Goal: Task Accomplishment & Management: Manage account settings

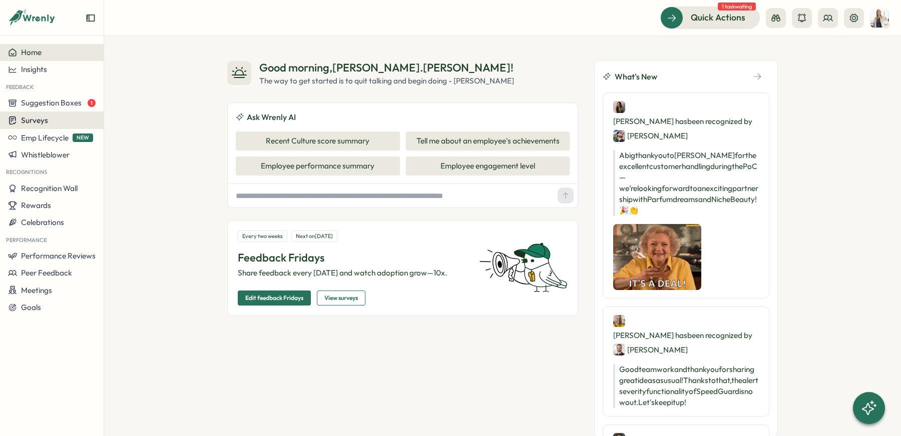
click at [30, 118] on span "Surveys" at bounding box center [34, 121] width 27 height 10
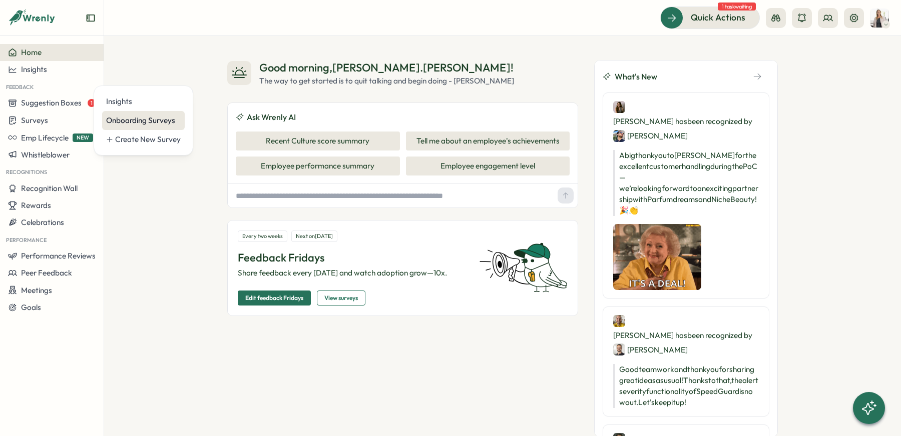
click at [165, 116] on div "Onboarding Surveys" at bounding box center [143, 120] width 75 height 11
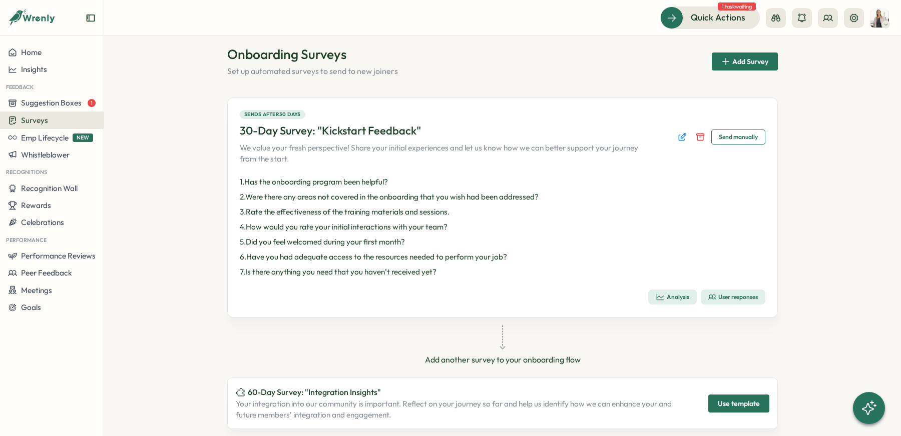
scroll to position [5, 0]
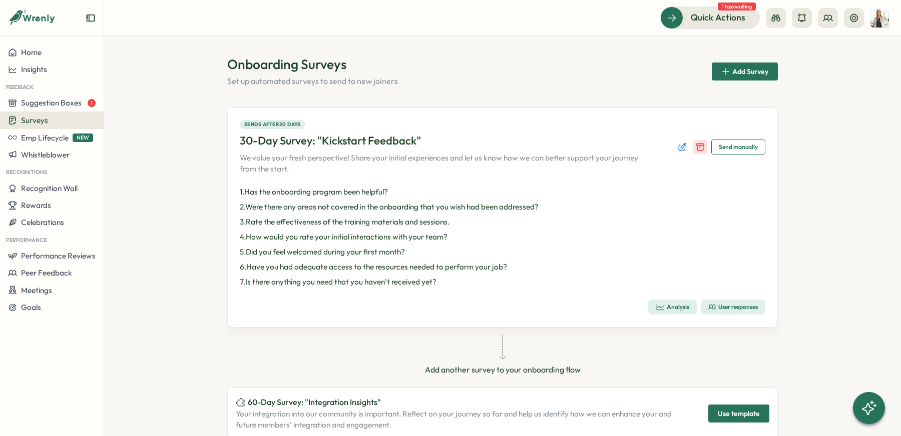
click at [699, 148] on icon "Disable survey" at bounding box center [700, 147] width 10 height 10
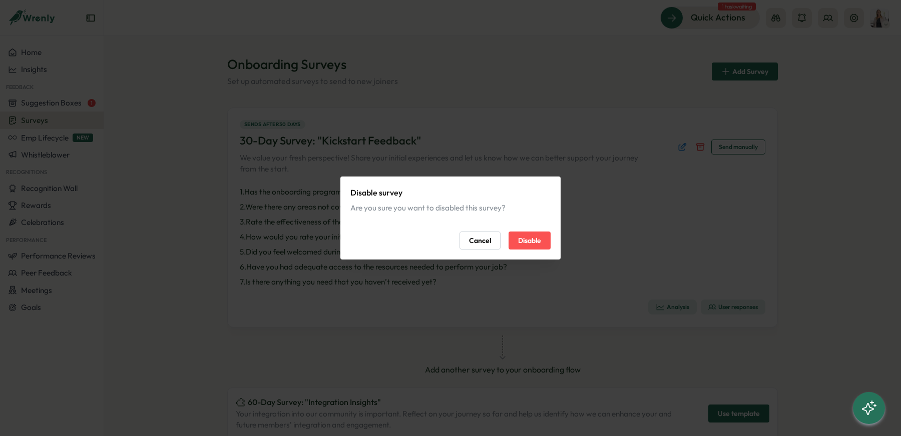
click at [545, 238] on button "Disable" at bounding box center [529, 241] width 42 height 18
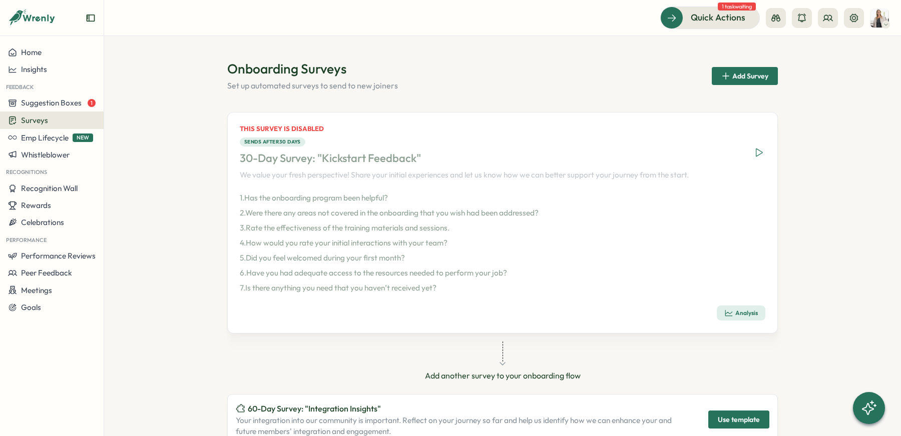
click at [733, 73] on span "Add Survey" at bounding box center [750, 76] width 36 height 7
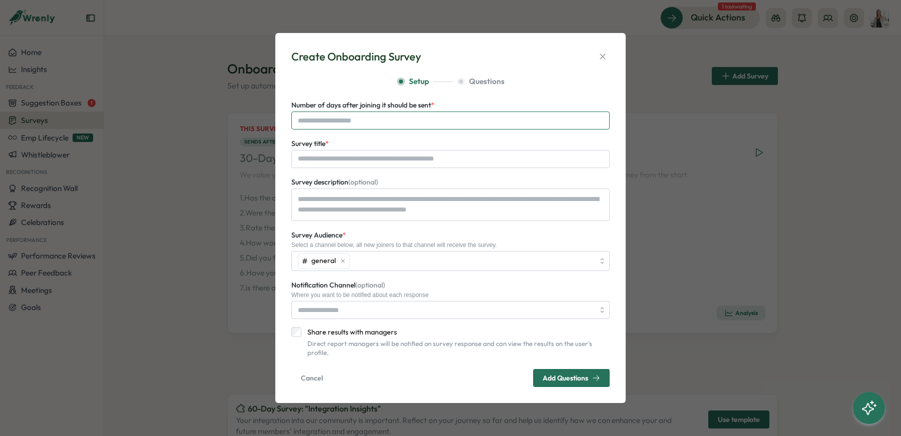
click at [389, 124] on input "Number of days after joining it should be sent *" at bounding box center [450, 121] width 318 height 18
type input "**"
click at [403, 168] on input "Survey title *" at bounding box center [450, 159] width 318 height 18
type input "**********"
click at [402, 202] on textarea "Survey description (optional)" at bounding box center [450, 205] width 318 height 33
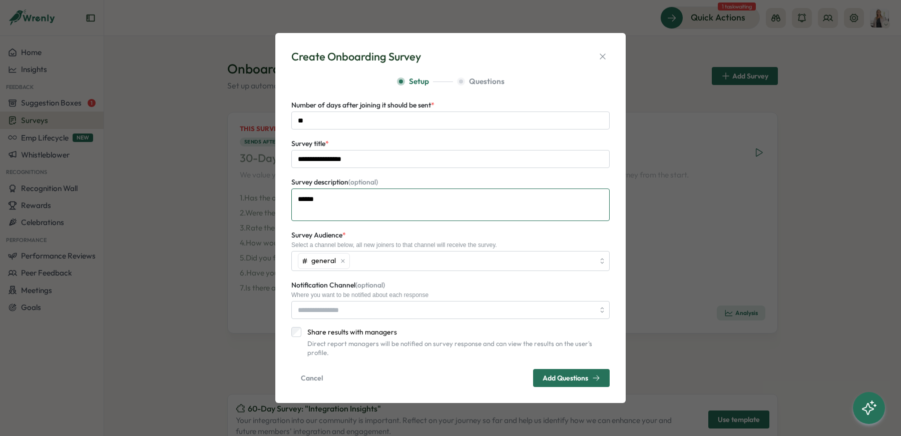
type textarea "******"
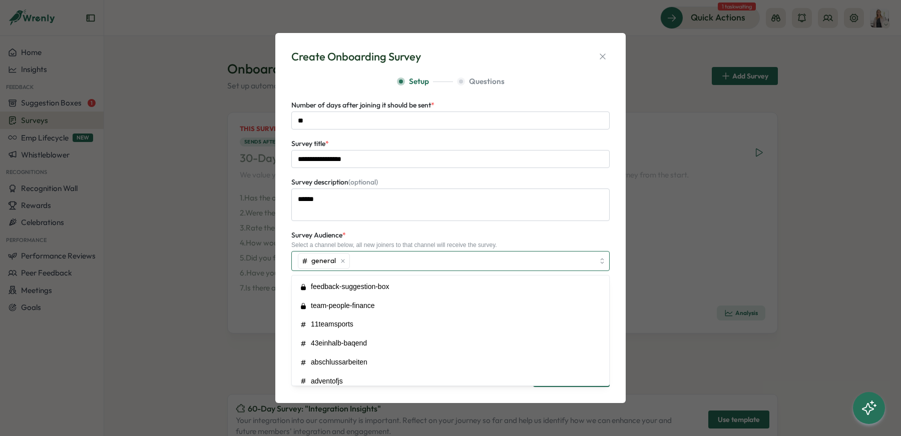
click at [345, 265] on div "general" at bounding box center [324, 261] width 52 height 16
click at [478, 236] on div "Survey Audience * Select a channel below, all new joiners to that channel will …" at bounding box center [450, 250] width 318 height 42
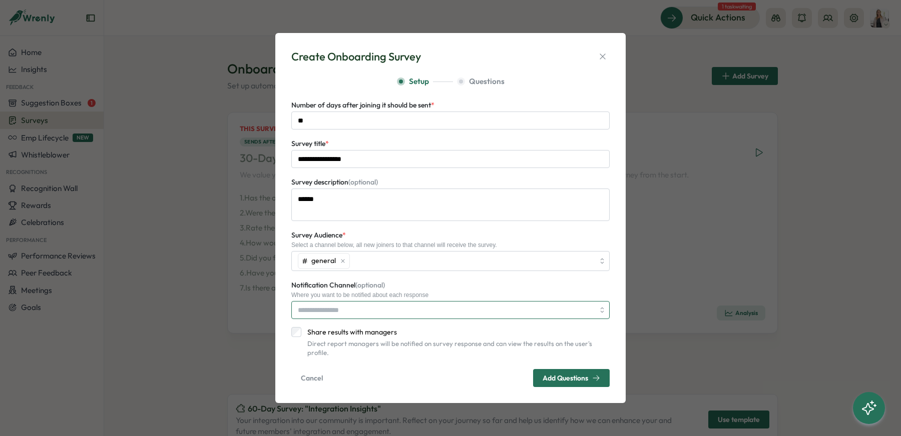
click at [350, 316] on input "Notification Channel (optional)" at bounding box center [450, 310] width 318 height 18
type input "**********"
click at [572, 375] on span "Add Questions" at bounding box center [566, 378] width 46 height 7
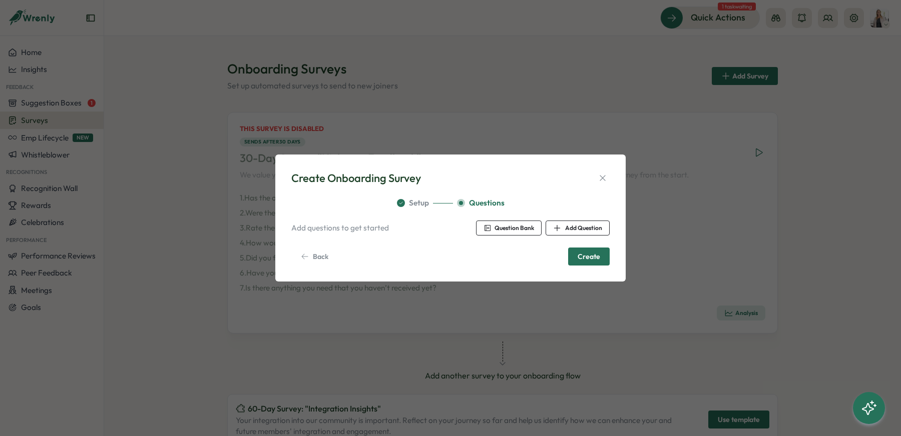
click at [486, 232] on span "Question Bank" at bounding box center [508, 228] width 51 height 14
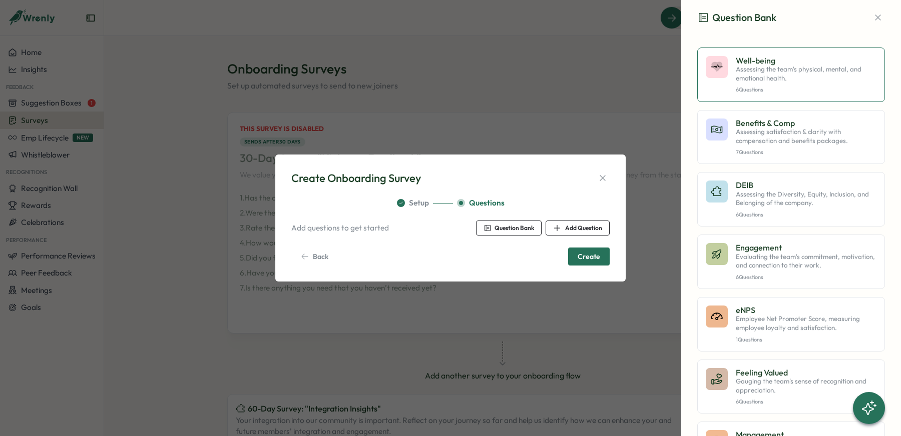
click at [763, 67] on p "Assessing the team's physical, mental, and emotional health." at bounding box center [806, 74] width 141 height 18
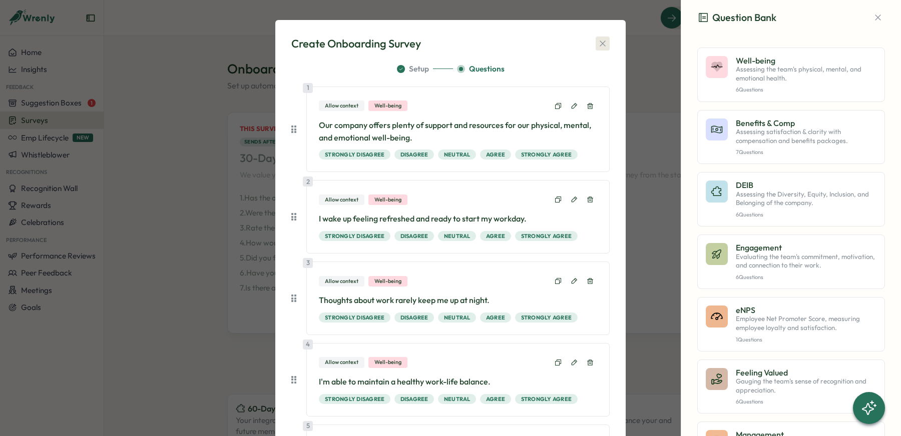
click at [600, 46] on icon "button" at bounding box center [603, 44] width 10 height 10
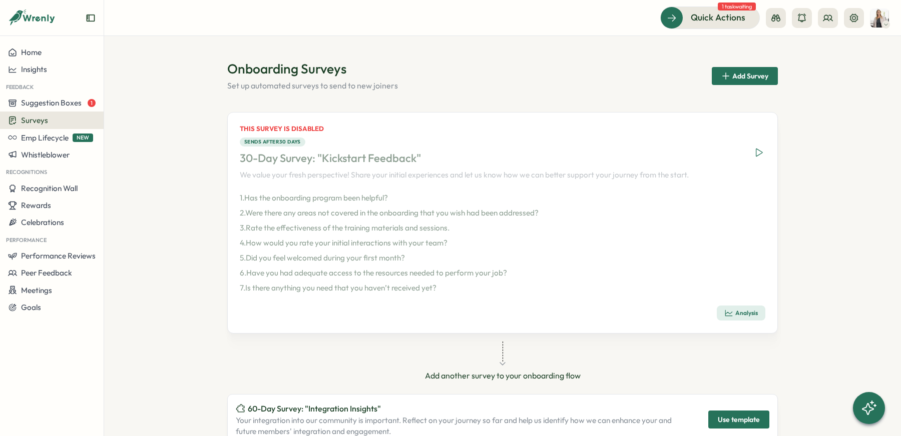
click at [724, 316] on icon "button" at bounding box center [728, 313] width 9 height 9
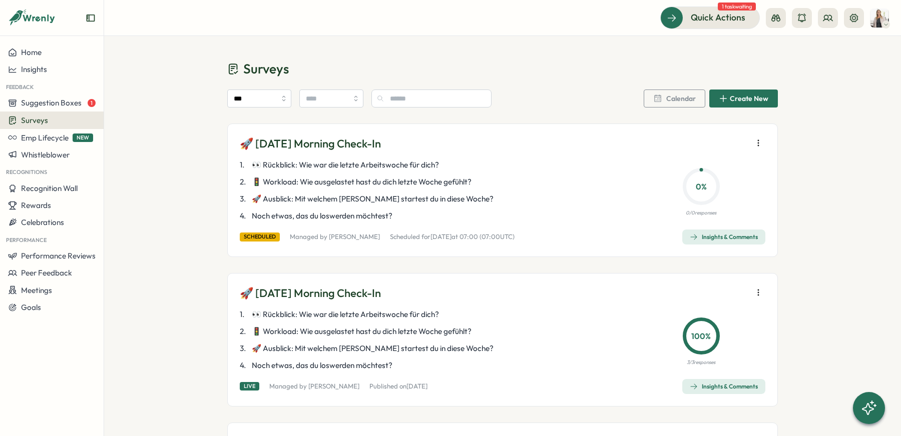
click at [56, 124] on div "Surveys" at bounding box center [52, 121] width 88 height 10
click at [119, 122] on div "Onboarding Surveys" at bounding box center [143, 120] width 75 height 11
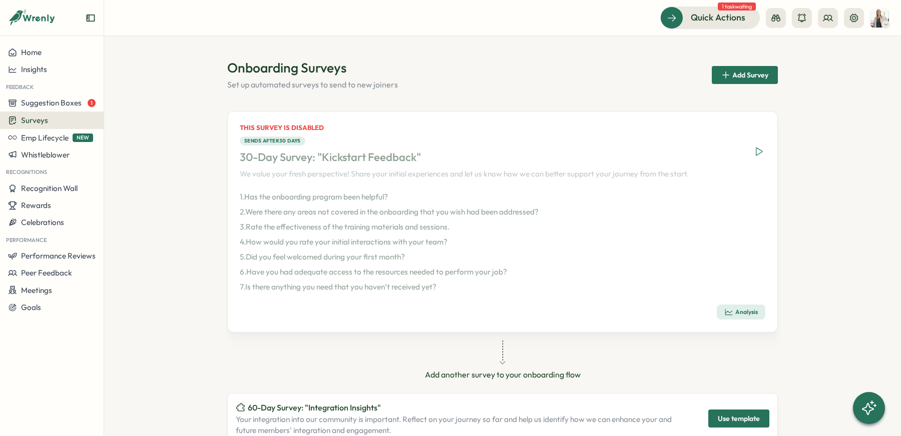
scroll to position [2, 0]
click at [758, 152] on icon "Enable survey" at bounding box center [759, 151] width 7 height 8
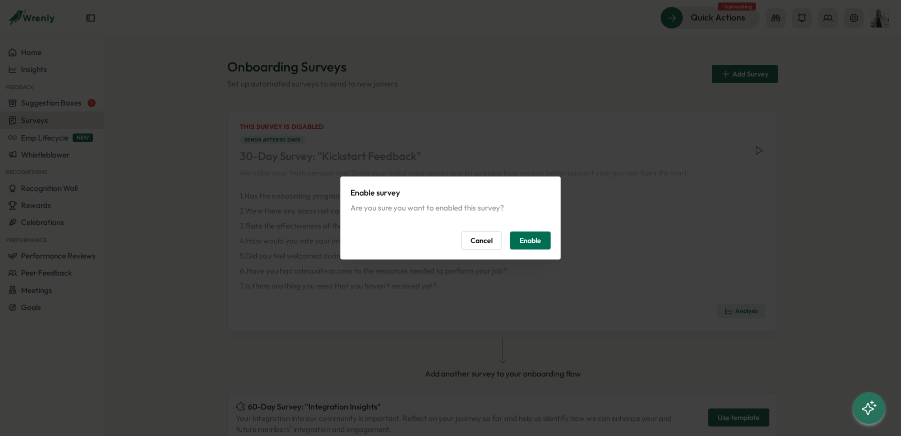
click at [526, 242] on span "Enable" at bounding box center [531, 240] width 22 height 17
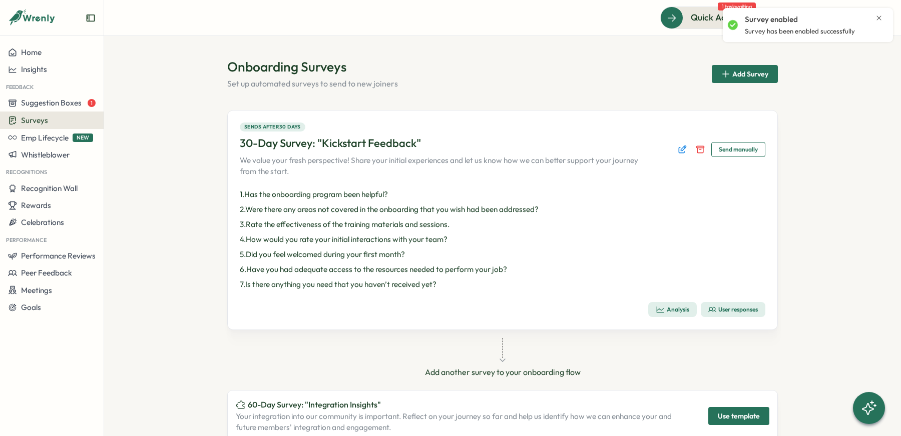
click at [667, 315] on span "Analysis" at bounding box center [673, 310] width 34 height 14
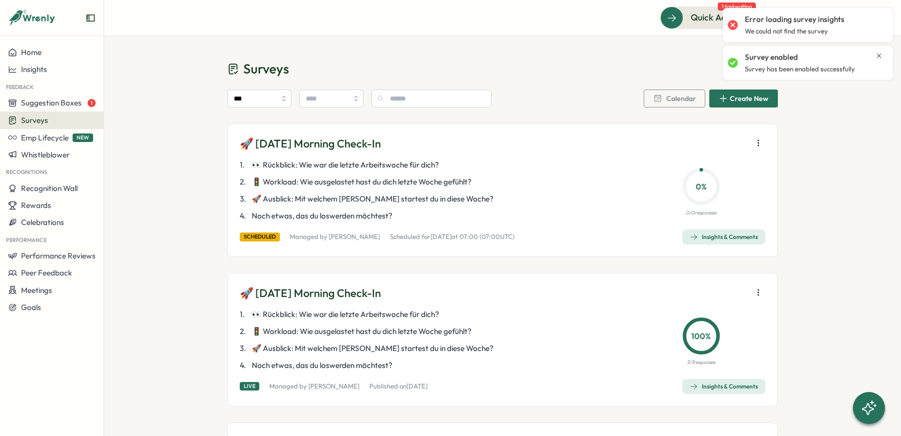
click at [84, 117] on div "Surveys" at bounding box center [52, 121] width 88 height 10
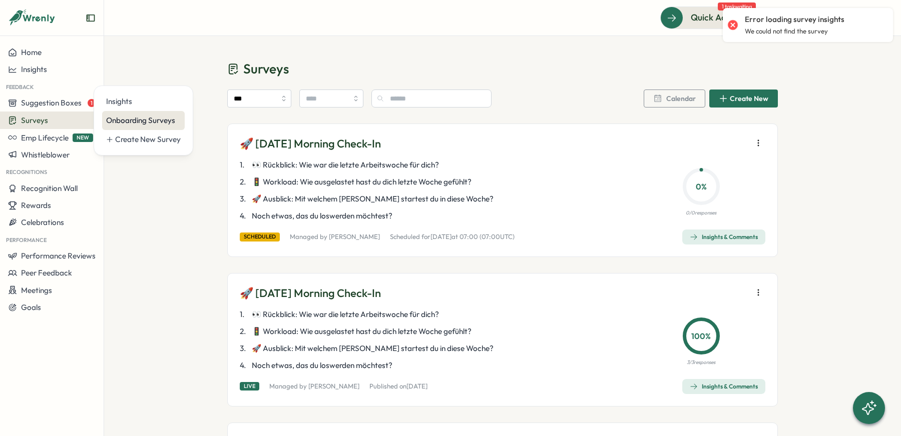
click at [121, 124] on div "Onboarding Surveys" at bounding box center [143, 120] width 75 height 11
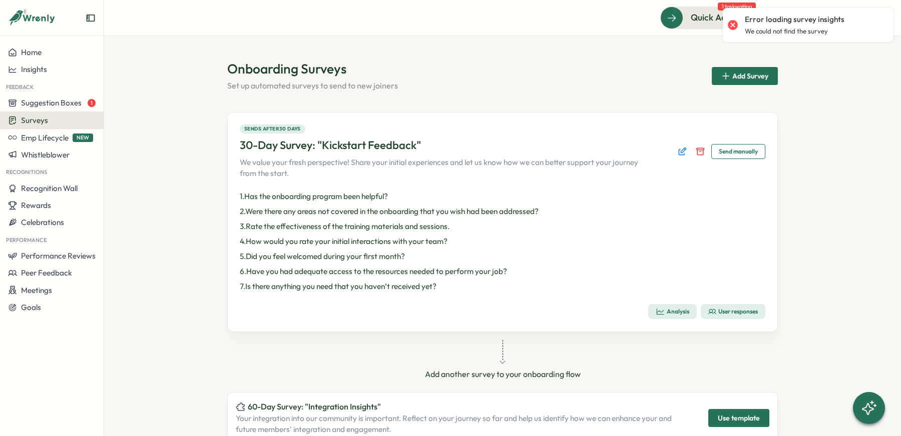
click at [723, 314] on div "User responses" at bounding box center [733, 312] width 50 height 8
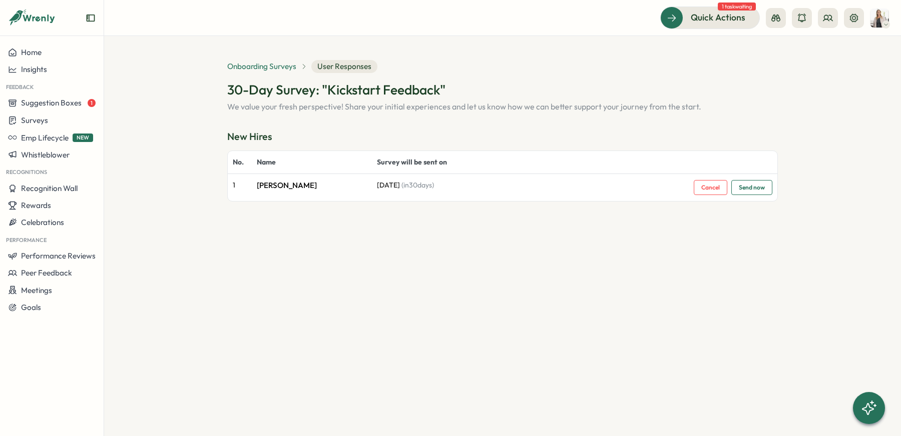
click at [260, 68] on span "Onboarding Surveys" at bounding box center [261, 66] width 69 height 11
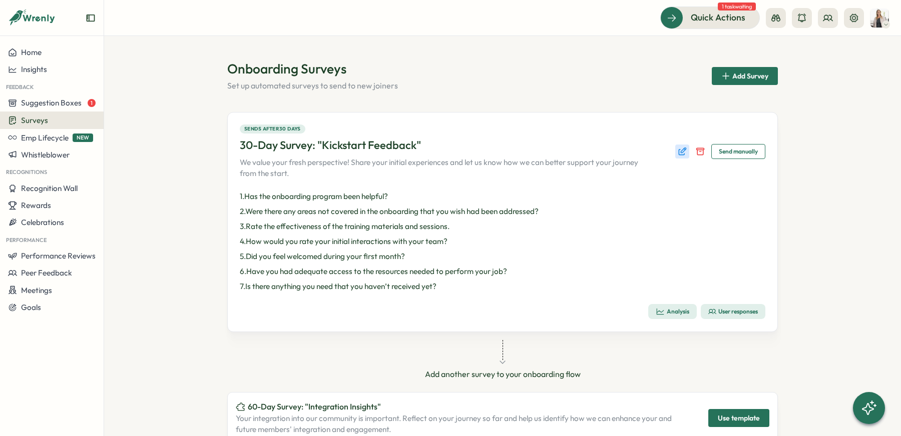
click at [681, 153] on icon "Edit survey" at bounding box center [683, 150] width 5 height 5
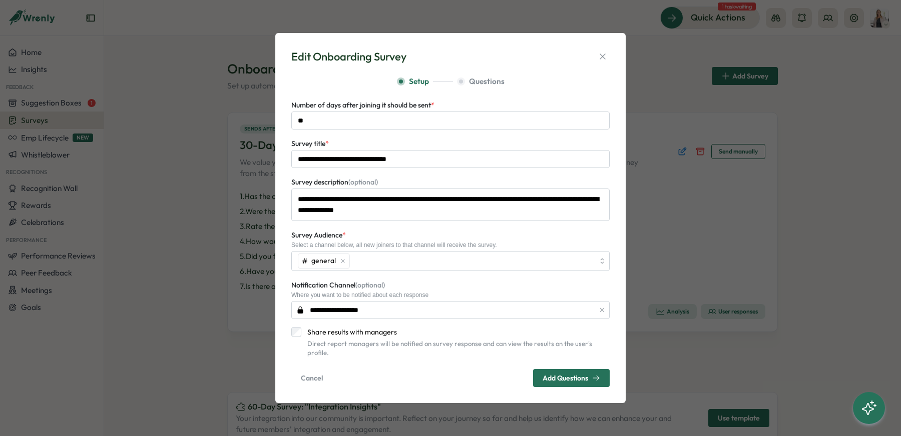
click at [569, 375] on span "Add Questions" at bounding box center [566, 378] width 46 height 7
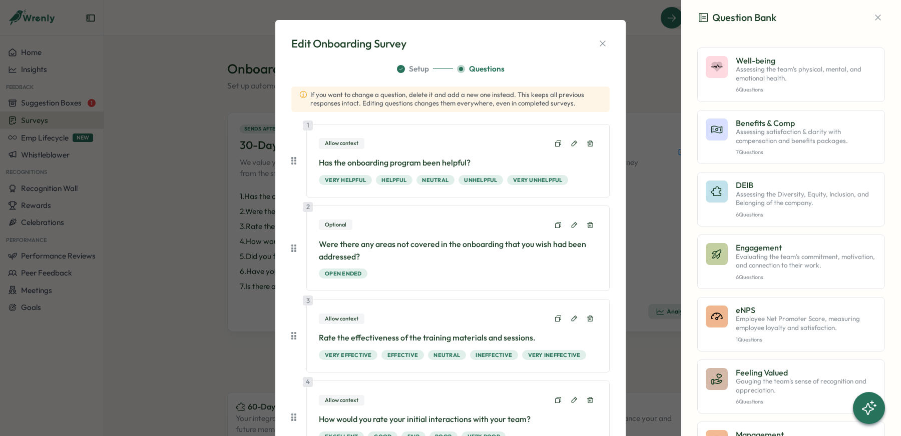
scroll to position [351, 0]
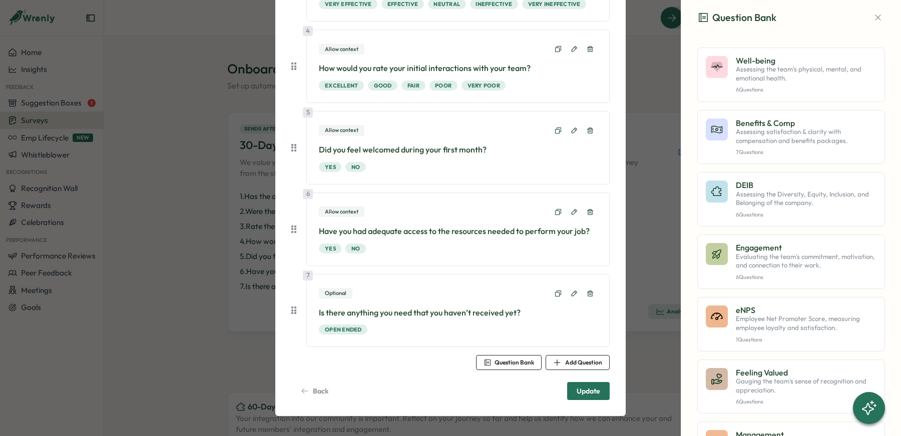
click at [377, 389] on div "Back Update" at bounding box center [450, 391] width 318 height 18
click at [325, 393] on span "Back" at bounding box center [321, 391] width 16 height 7
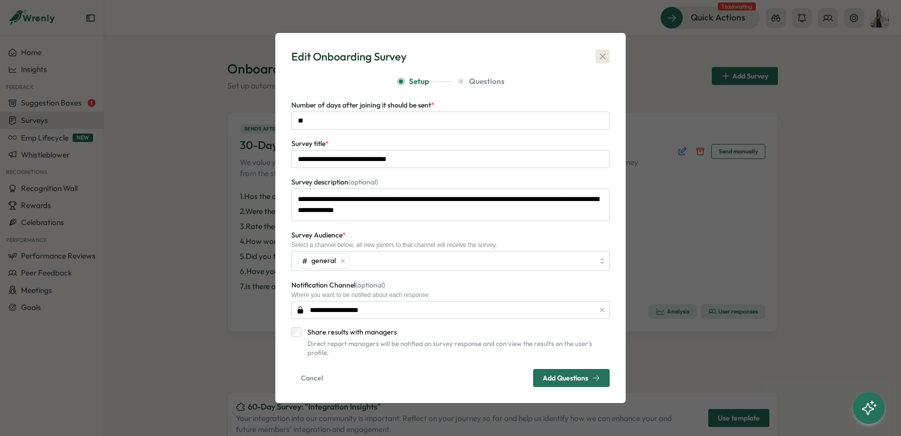
click at [604, 59] on icon "button" at bounding box center [603, 57] width 6 height 6
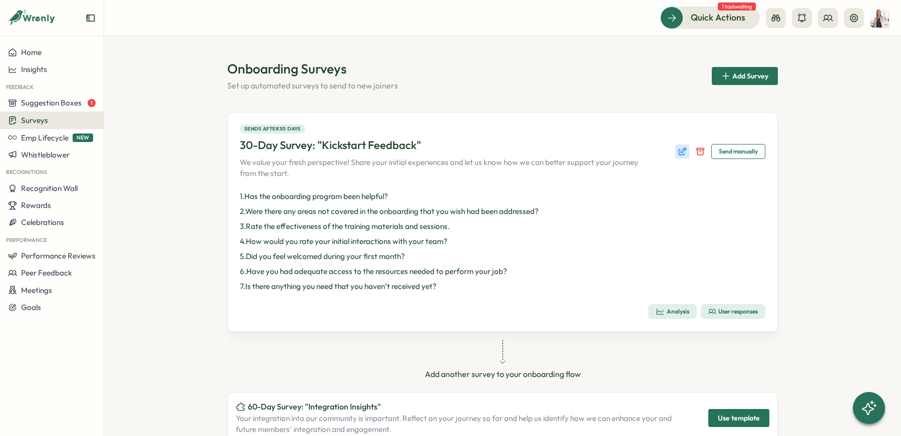
click at [677, 150] on icon "Edit survey" at bounding box center [682, 152] width 10 height 10
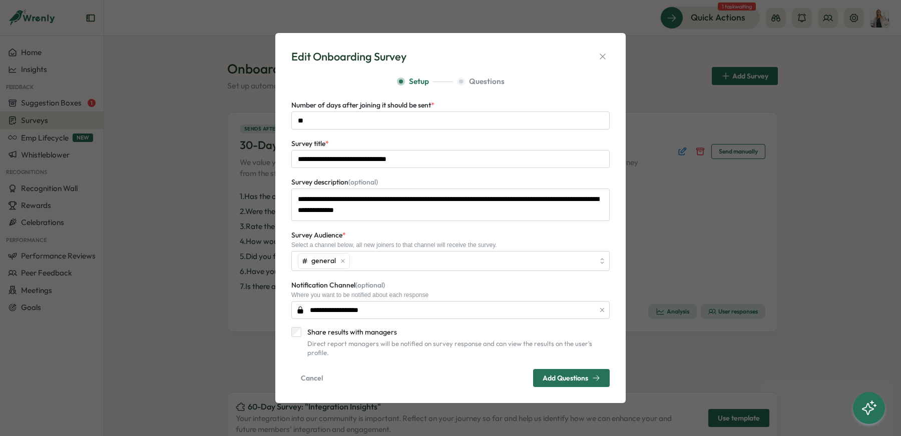
click at [553, 375] on span "Add Questions" at bounding box center [566, 378] width 46 height 7
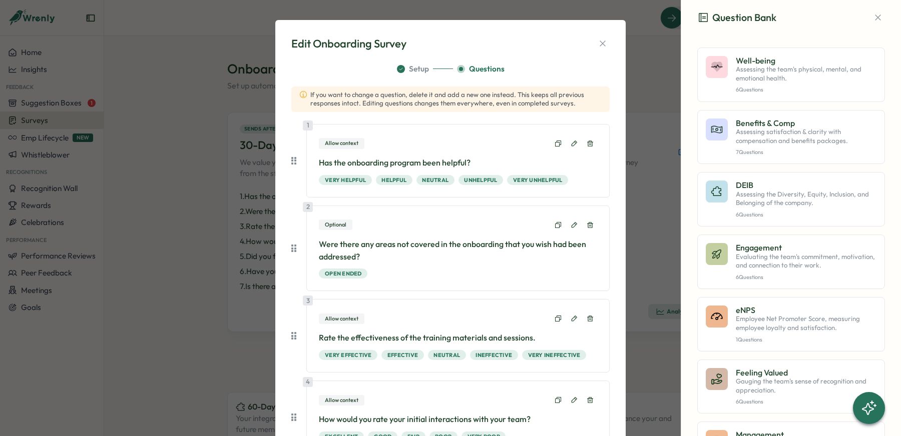
click at [599, 36] on div "Edit Onboarding Survey" at bounding box center [450, 44] width 318 height 16
click at [599, 44] on icon "button" at bounding box center [603, 44] width 10 height 10
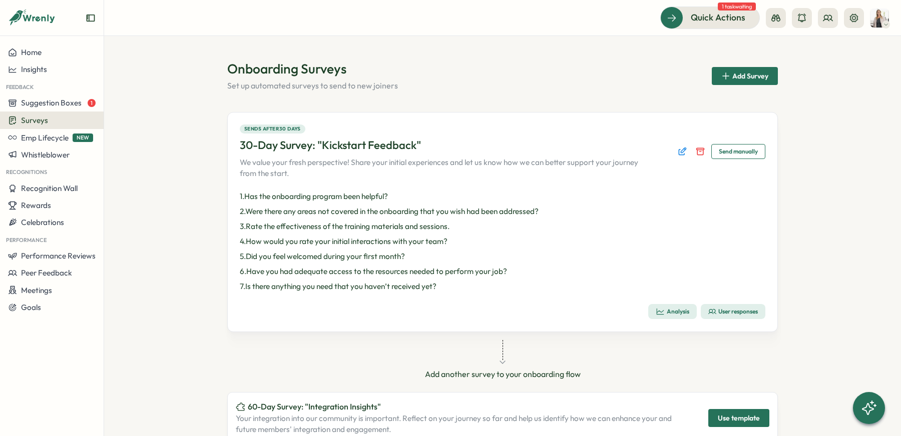
click at [739, 152] on span "Send manually" at bounding box center [738, 152] width 39 height 14
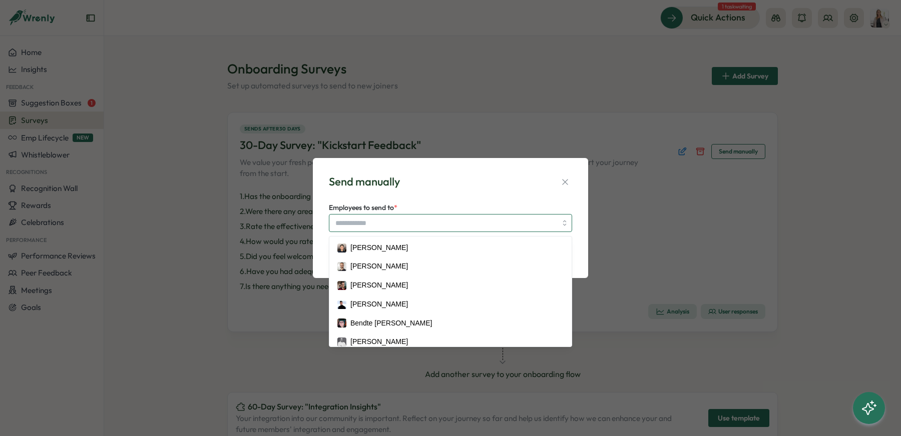
click at [433, 222] on input "Employees to send to *" at bounding box center [445, 223] width 221 height 17
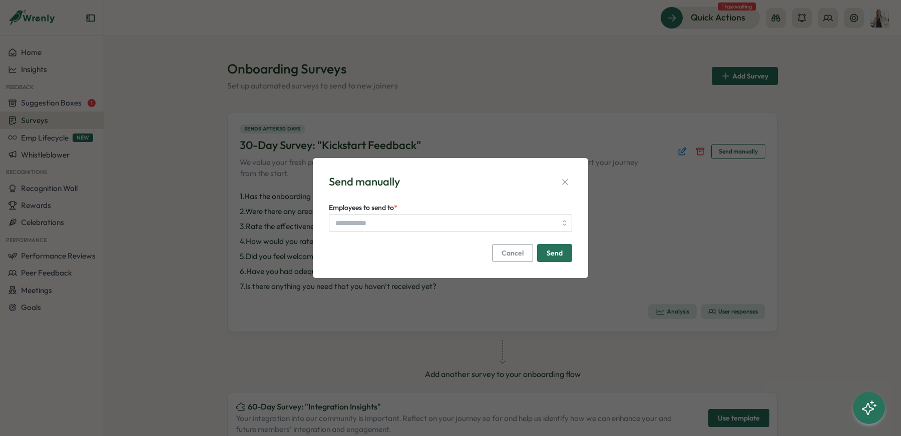
click at [556, 179] on div "Send manually" at bounding box center [450, 182] width 243 height 16
click at [558, 179] on button "button" at bounding box center [565, 182] width 14 height 14
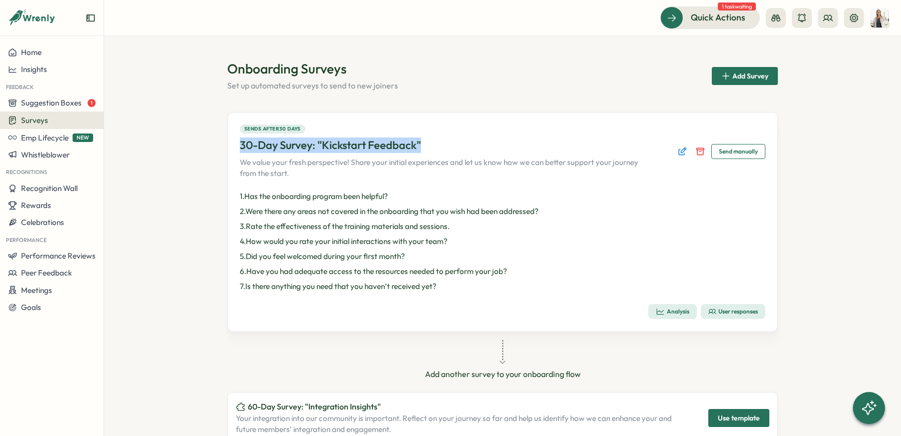
drag, startPoint x: 238, startPoint y: 142, endPoint x: 436, endPoint y: 139, distance: 198.2
click at [436, 139] on div "30-Day Survey: "Kickstart Feedback"" at bounding box center [447, 146] width 415 height 16
click at [478, 143] on div "30-Day Survey: "Kickstart Feedback"" at bounding box center [447, 146] width 415 height 16
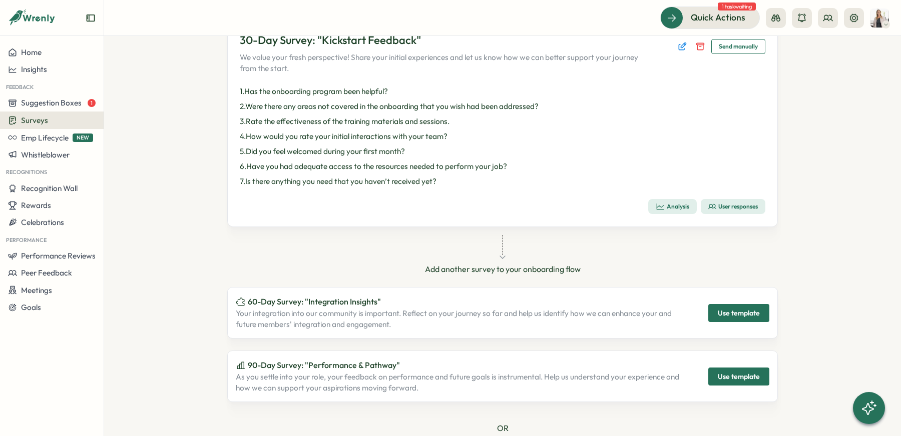
scroll to position [148, 0]
